Goal: Find specific page/section: Find specific page/section

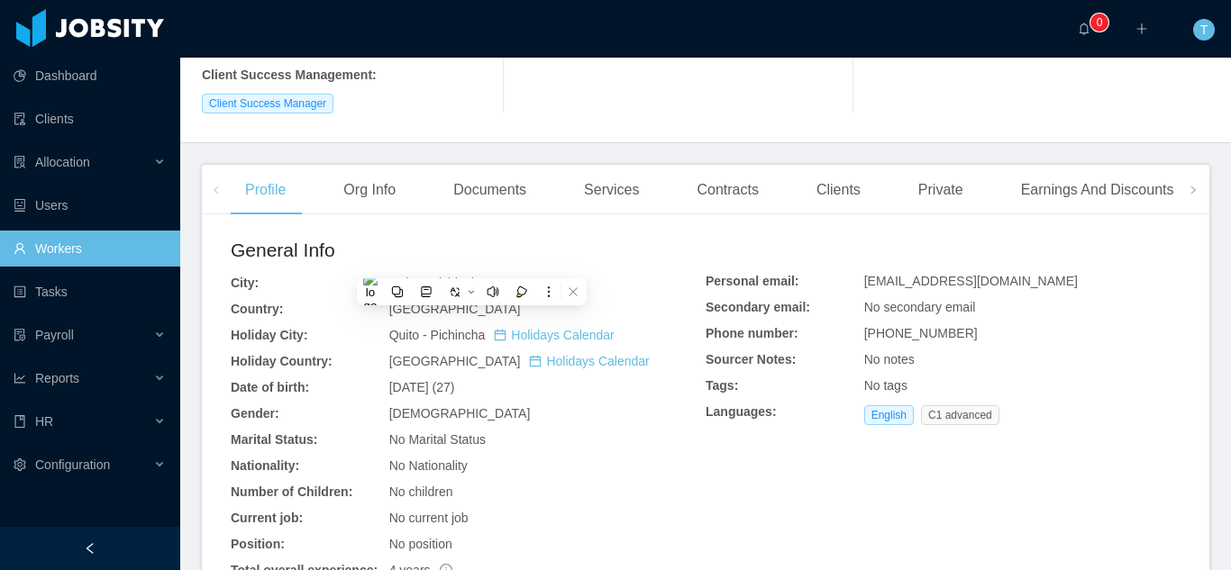
click at [87, 258] on link "Workers" at bounding box center [90, 249] width 152 height 36
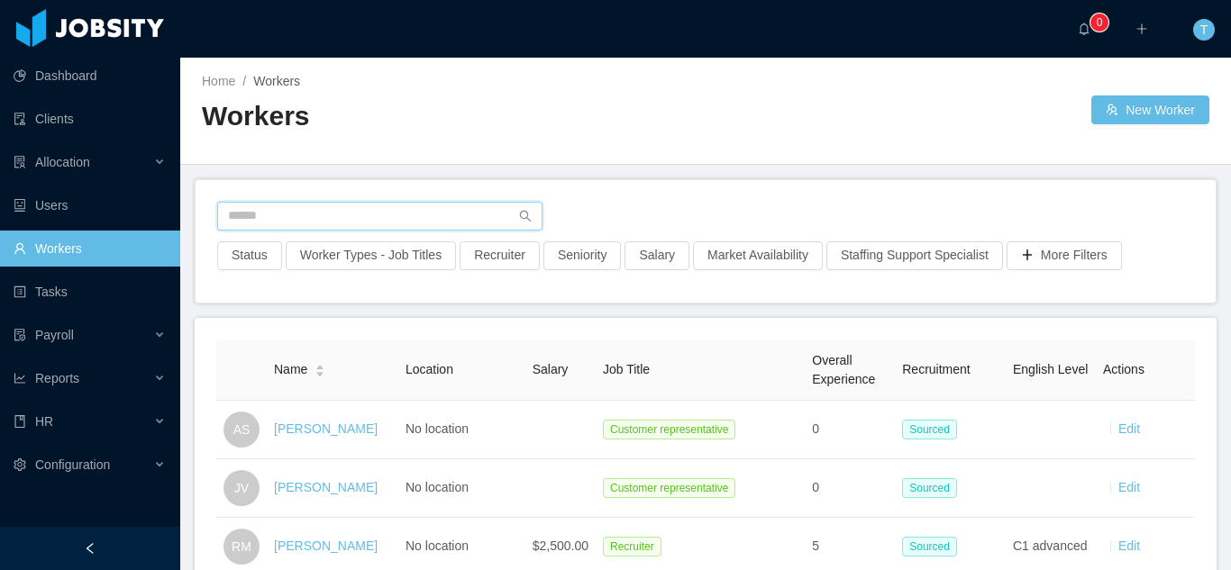
click at [414, 219] on input "text" at bounding box center [379, 216] width 325 height 29
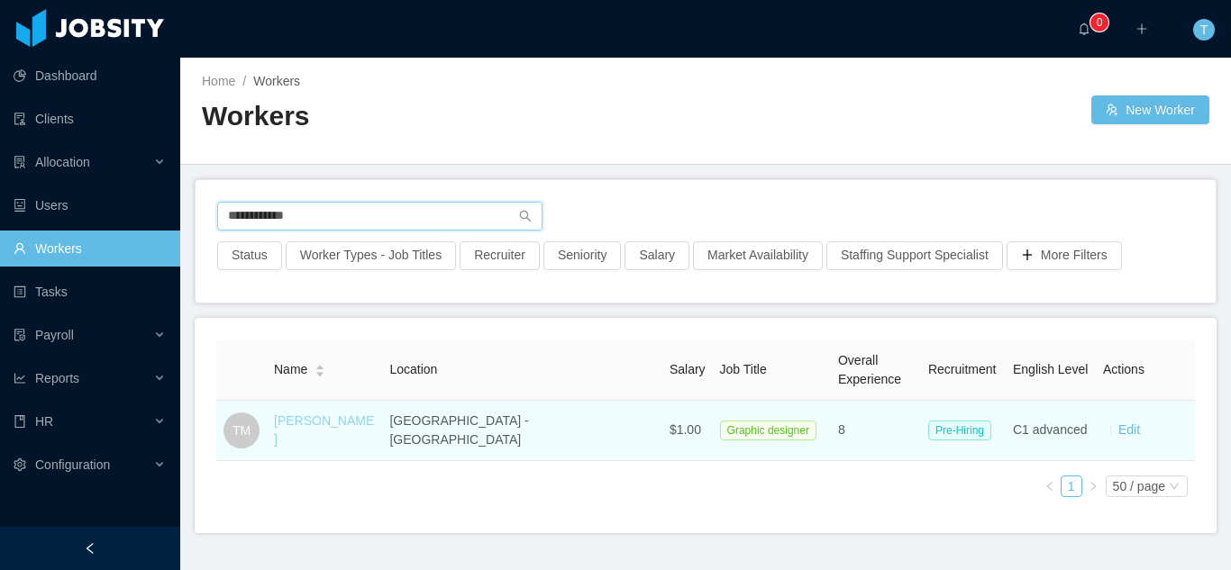
type input "**********"
click at [322, 430] on link "[PERSON_NAME]" at bounding box center [324, 430] width 100 height 33
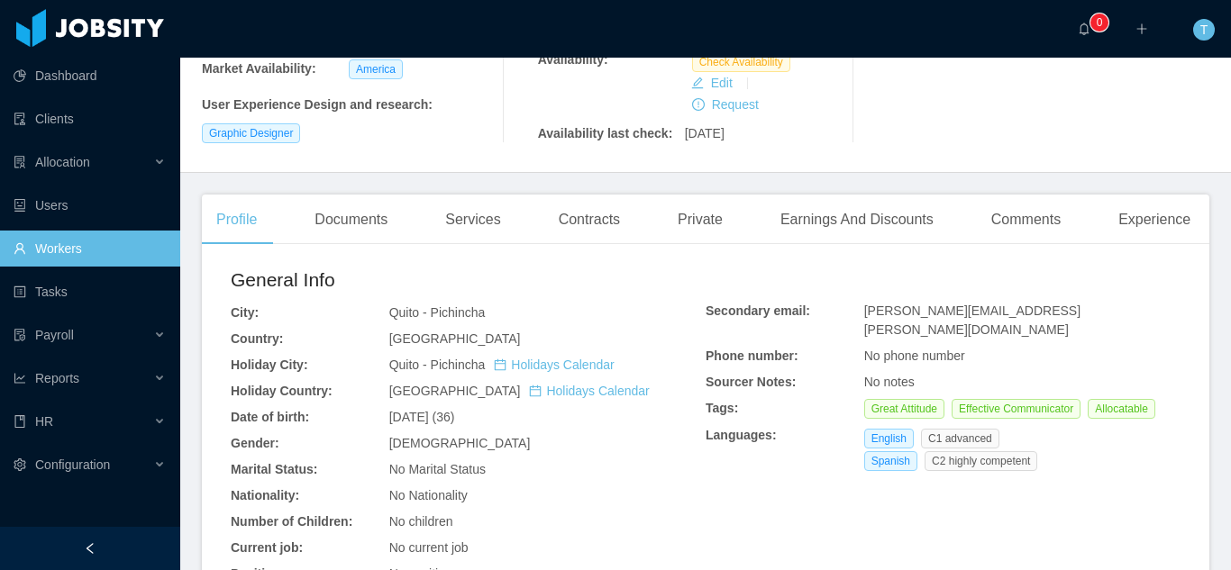
scroll to position [350, 0]
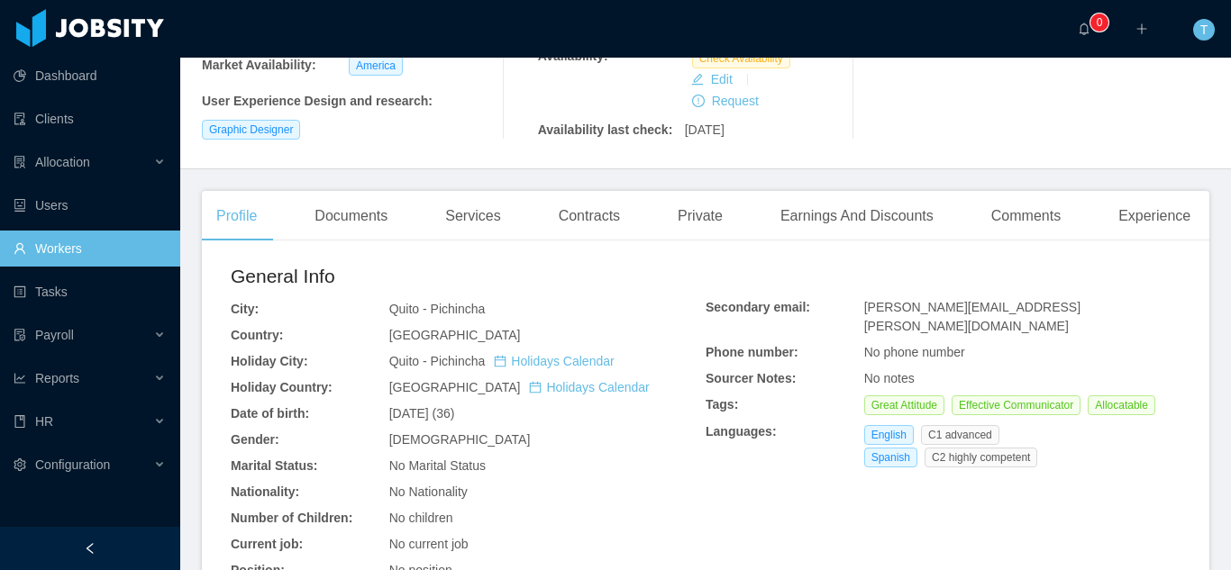
click at [78, 258] on link "Workers" at bounding box center [90, 249] width 152 height 36
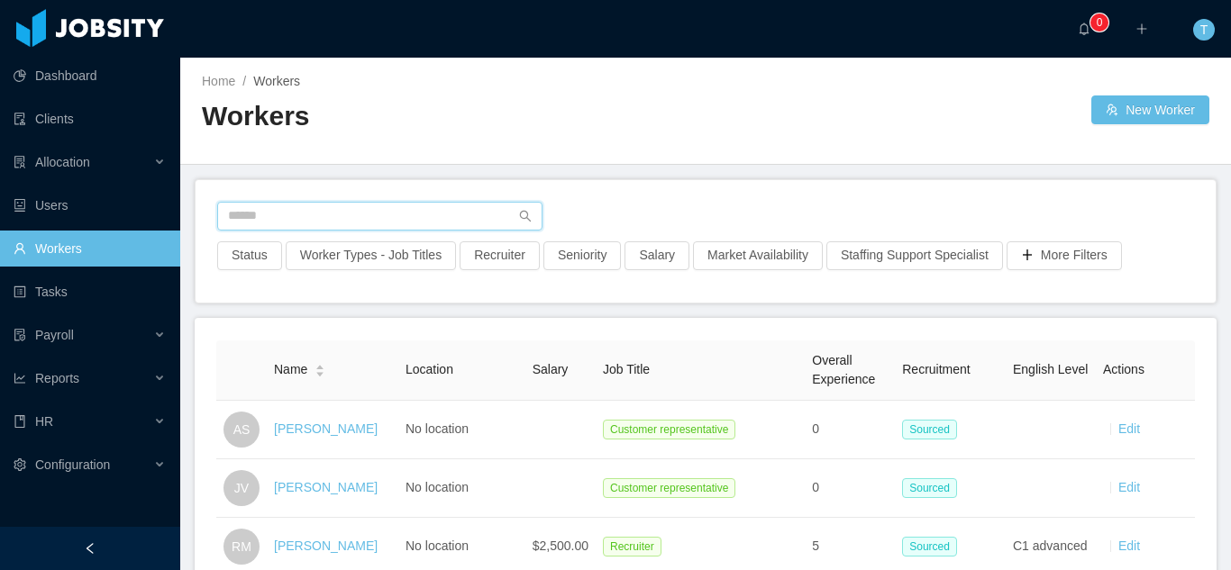
click at [307, 221] on input "text" at bounding box center [379, 216] width 325 height 29
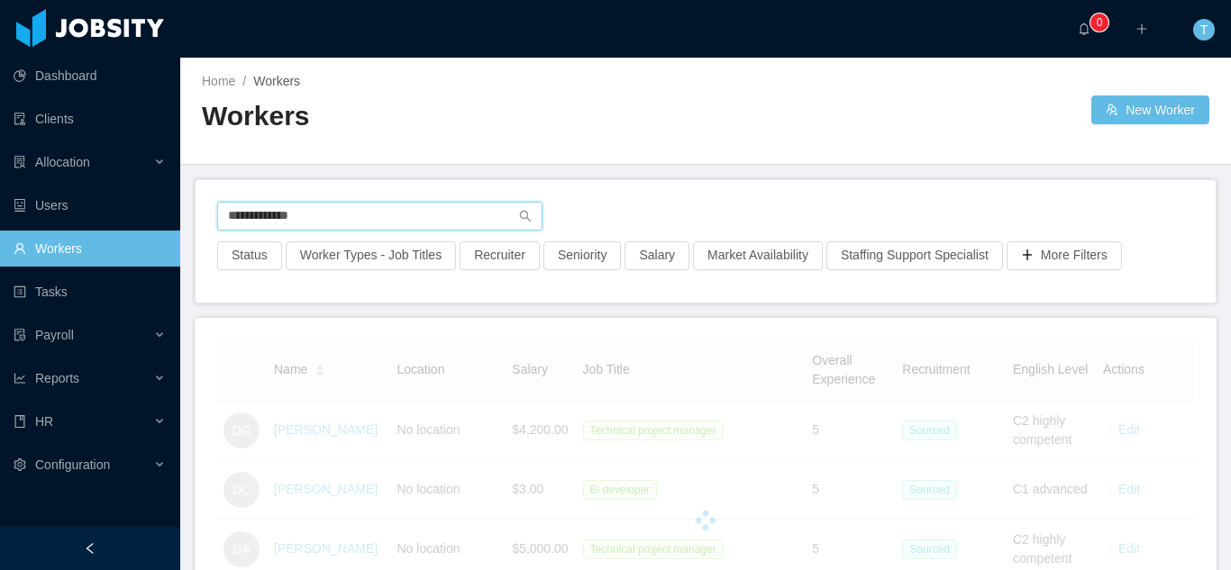
type input "**********"
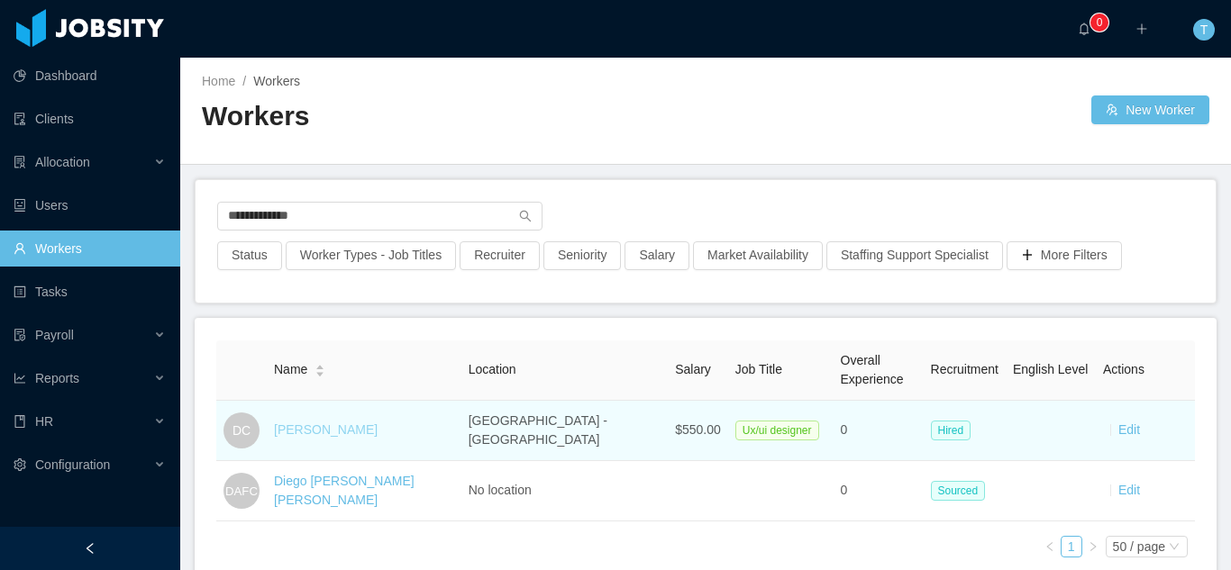
click at [341, 434] on link "[PERSON_NAME]" at bounding box center [326, 430] width 104 height 14
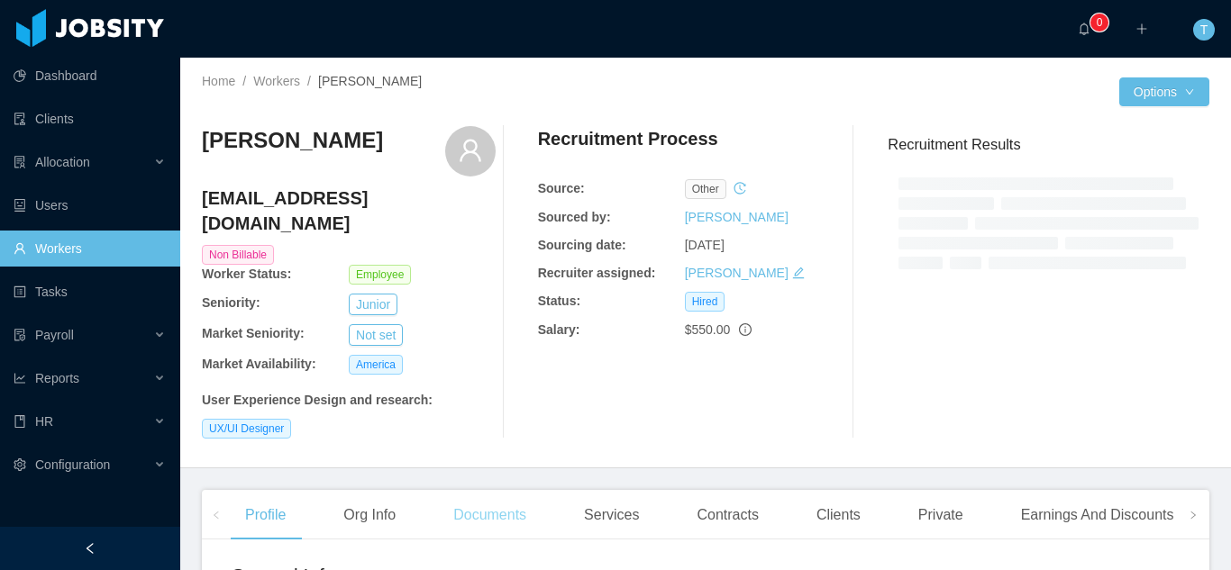
click at [445, 424] on main "Home / Workers / [PERSON_NAME] / Options [PERSON_NAME] [EMAIL_ADDRESS][DOMAIN_N…" at bounding box center [705, 314] width 1051 height 513
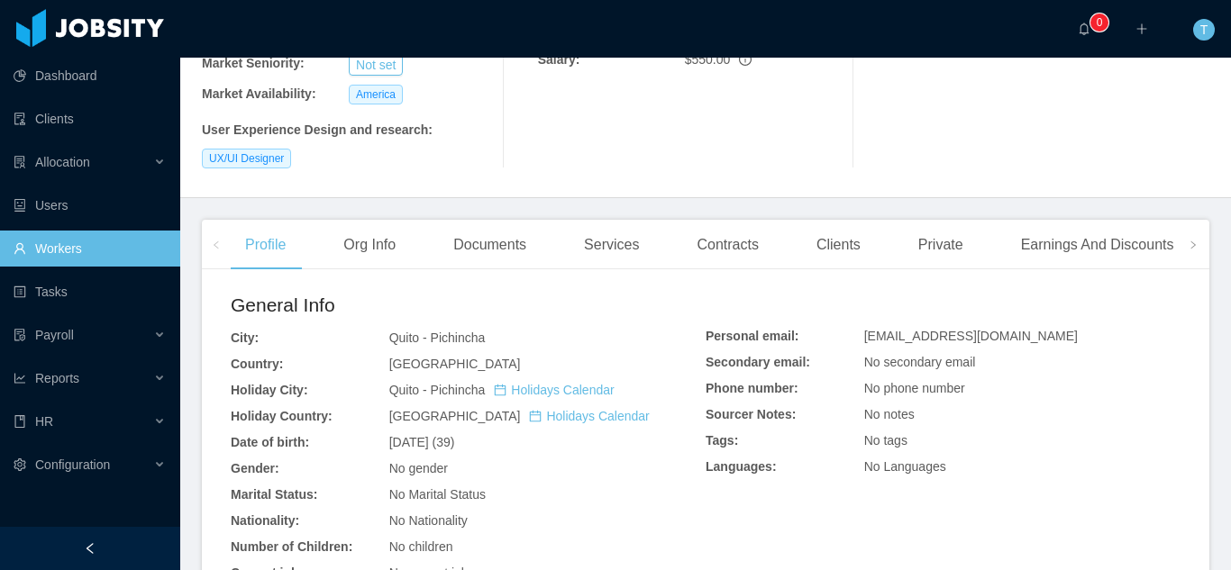
scroll to position [272, 0]
